Goal: Check status: Check status

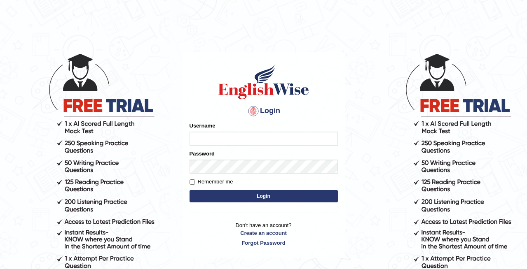
type input "tamanna_sharma"
click at [227, 200] on button "Login" at bounding box center [263, 196] width 148 height 12
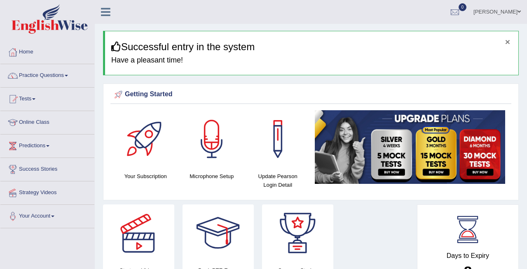
click at [507, 39] on button "×" at bounding box center [507, 41] width 5 height 9
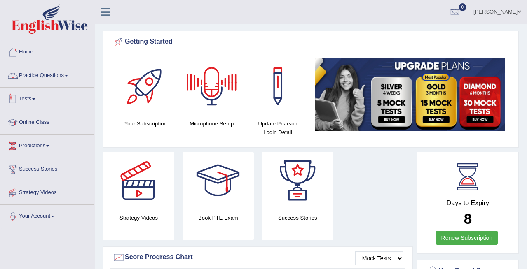
click at [37, 106] on link "Tests" at bounding box center [47, 98] width 94 height 21
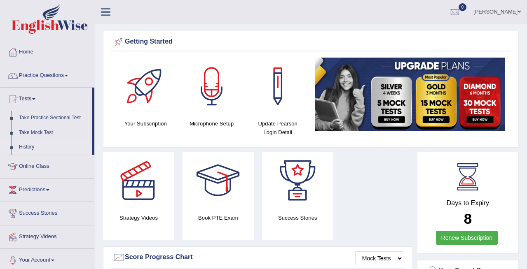
click at [33, 149] on link "History" at bounding box center [53, 147] width 77 height 15
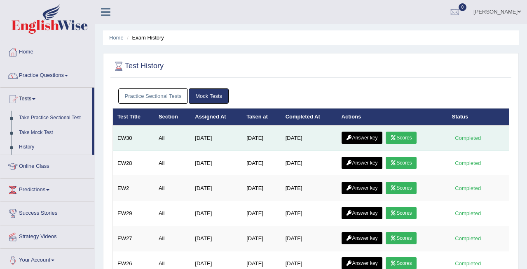
click at [395, 141] on link "Scores" at bounding box center [400, 138] width 30 height 12
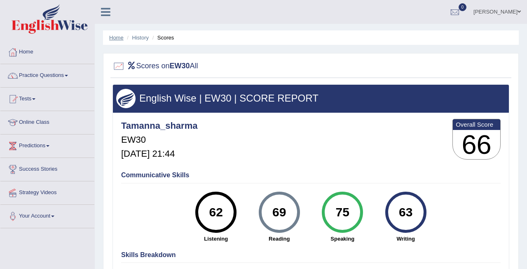
click at [118, 40] on link "Home" at bounding box center [116, 38] width 14 height 6
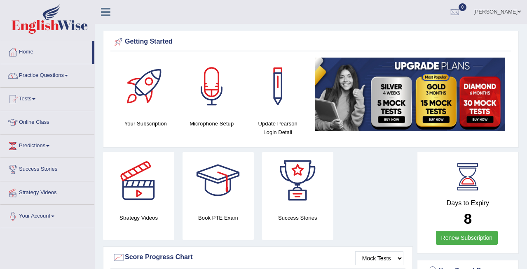
click at [386, 198] on div "Strategy Videos Book PTE Exam Success Stories" at bounding box center [258, 199] width 318 height 95
click at [52, 154] on link "Predictions" at bounding box center [47, 145] width 94 height 21
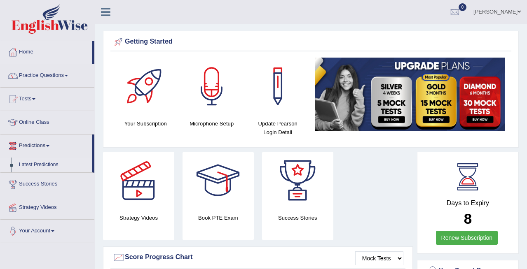
click at [37, 163] on link "Latest Predictions" at bounding box center [53, 165] width 77 height 15
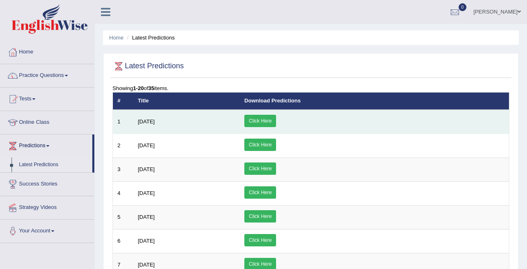
click at [276, 117] on link "Click Here" at bounding box center [260, 121] width 32 height 12
